Goal: Navigation & Orientation: Understand site structure

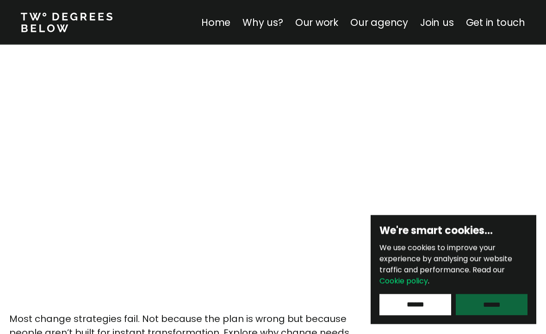
scroll to position [528, 0]
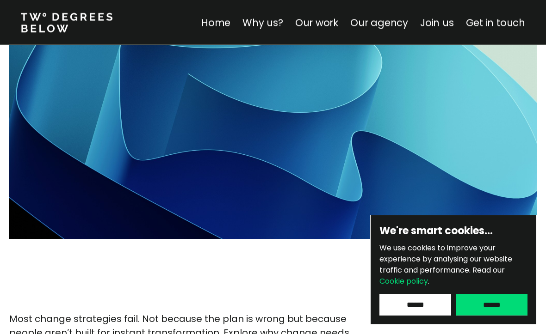
click at [508, 316] on input "******" at bounding box center [491, 305] width 72 height 21
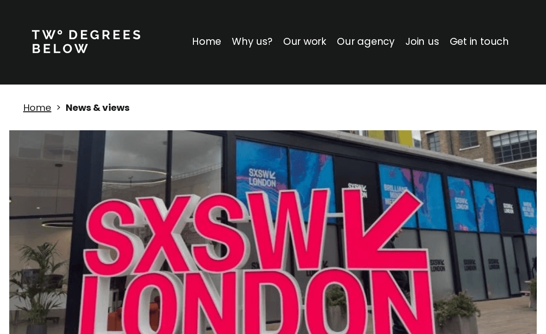
scroll to position [0, 0]
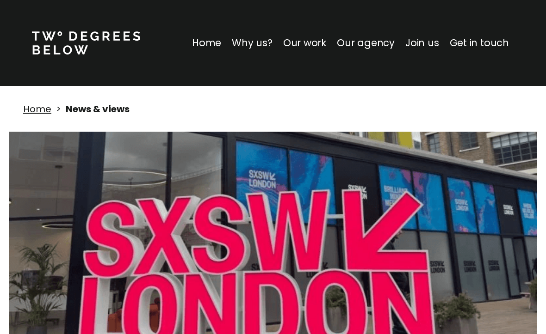
click at [216, 49] on p "Home" at bounding box center [206, 43] width 29 height 15
click at [215, 49] on p "Home" at bounding box center [206, 43] width 29 height 15
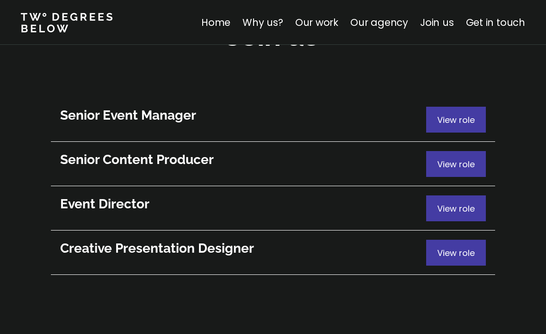
scroll to position [5087, 0]
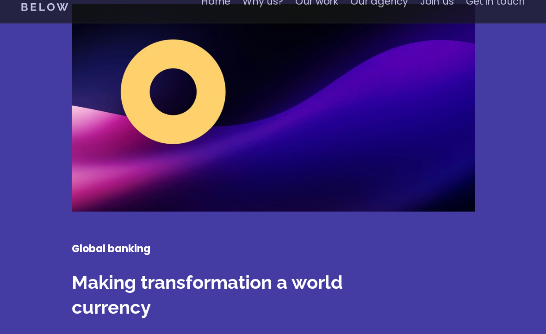
scroll to position [5385, 0]
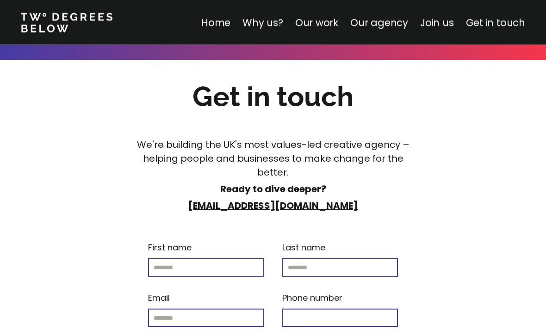
click at [444, 76] on div at bounding box center [273, 58] width 666 height 36
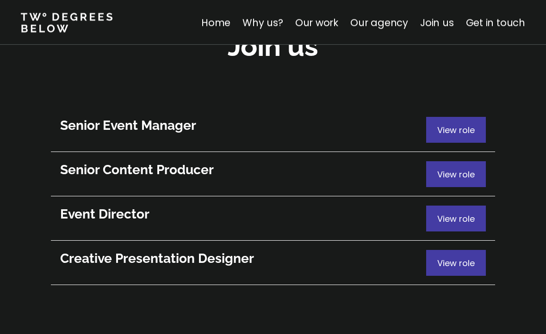
scroll to position [5030, 0]
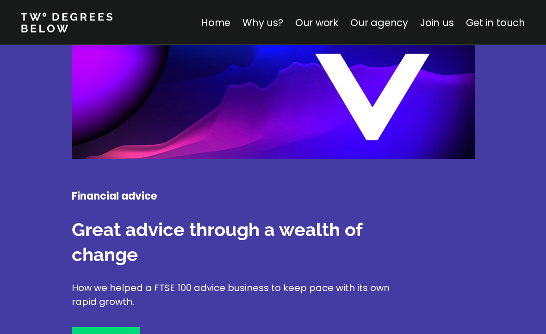
scroll to position [2397, 0]
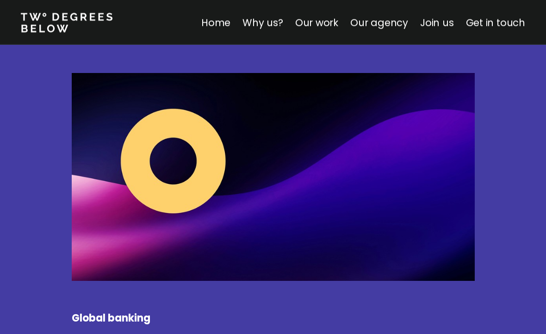
scroll to position [1370, 0]
